Goal: Obtain resource: Download file/media

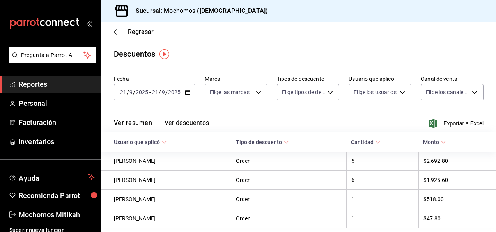
click at [71, 85] on span "Reportes" at bounding box center [57, 84] width 76 height 11
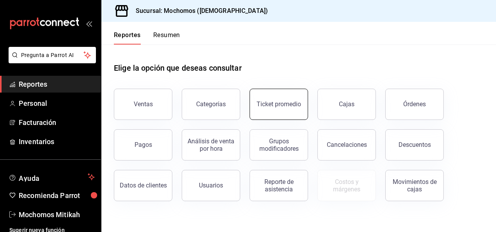
click at [291, 107] on div "Ticket promedio" at bounding box center [278, 103] width 44 height 7
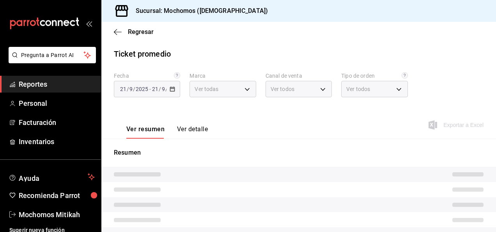
type input "d0e5f648-281b-433d-bf08-9501e0541b8c"
type input "PARROT,UBER_EATS,RAPPI,DIDI_FOOD,ONLINE"
type input "cc440b54-242b-418e-867f-ce57fb098104,EXTERNAL,95b7c8a9-84d2-4e3b-995f-2f2c21fa6…"
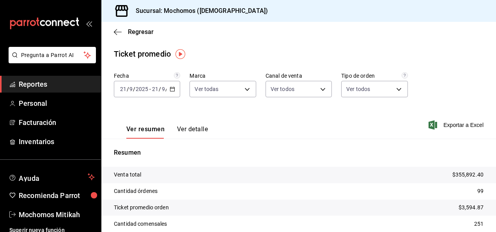
click at [170, 92] on div "[DATE] [DATE] - [DATE] [DATE]" at bounding box center [147, 89] width 66 height 16
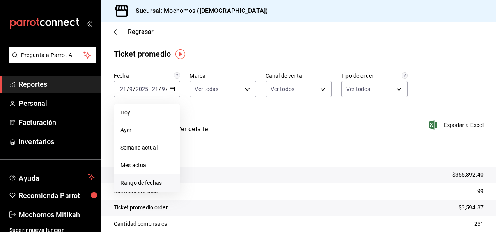
click at [132, 184] on span "Rango de fechas" at bounding box center [146, 183] width 53 height 8
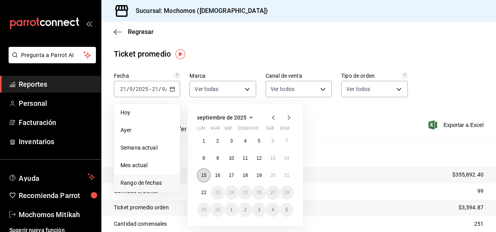
click at [205, 179] on button "15" at bounding box center [204, 175] width 14 height 14
click at [203, 193] on abbr "22" at bounding box center [203, 191] width 5 height 5
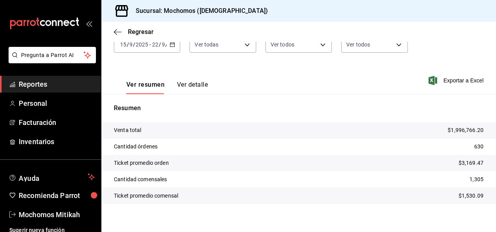
scroll to position [49, 0]
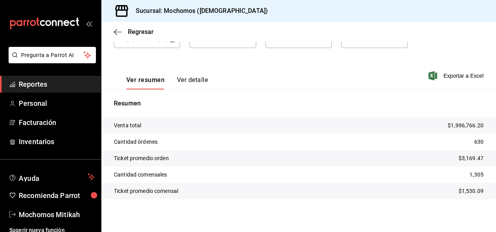
click at [71, 81] on span "Reportes" at bounding box center [57, 84] width 76 height 11
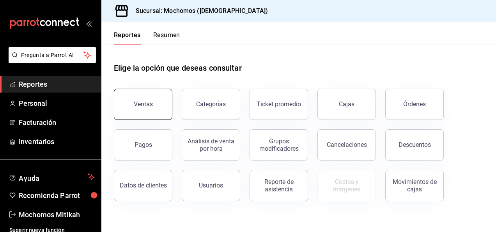
click at [149, 105] on div "Ventas" at bounding box center [143, 103] width 19 height 7
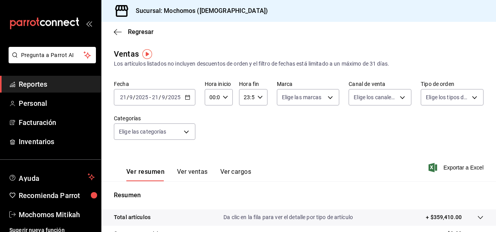
click at [186, 102] on div "[DATE] [DATE] - [DATE] [DATE]" at bounding box center [154, 97] width 81 height 16
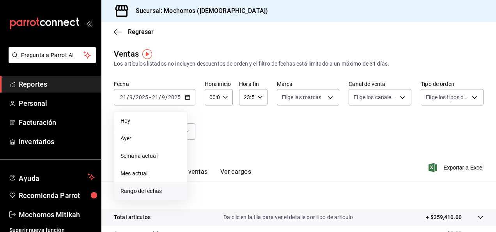
click at [140, 185] on li "Rango de fechas" at bounding box center [150, 191] width 73 height 18
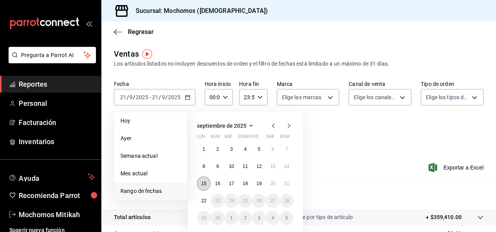
click at [200, 184] on button "15" at bounding box center [204, 183] width 14 height 14
click at [207, 197] on button "22" at bounding box center [204, 200] width 14 height 14
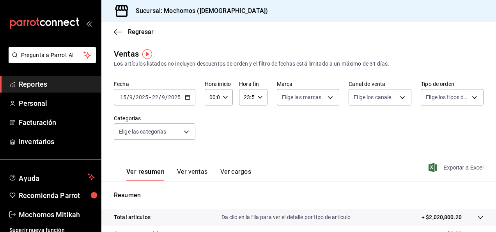
click at [448, 168] on span "Exportar a Excel" at bounding box center [456, 167] width 53 height 9
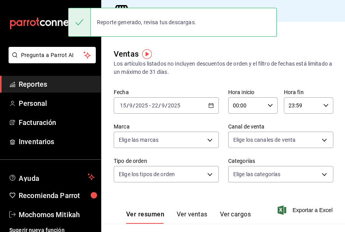
click at [326, 60] on div "Los artículos listados no incluyen descuentos de orden y el filtro de fechas es…" at bounding box center [223, 68] width 219 height 16
click at [47, 80] on span "Reportes" at bounding box center [57, 84] width 76 height 11
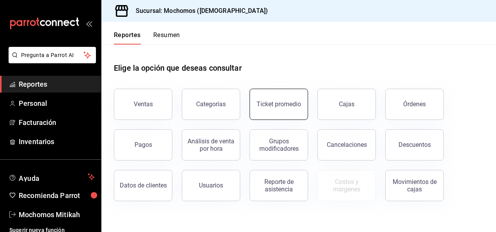
click at [290, 101] on div "Ticket promedio" at bounding box center [278, 103] width 44 height 7
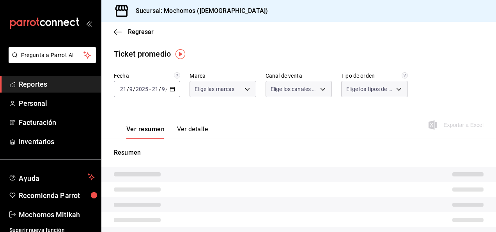
type input "d0e5f648-281b-433d-bf08-9501e0541b8c"
type input "PARROT,UBER_EATS,RAPPI,DIDI_FOOD,ONLINE"
type input "cc440b54-242b-418e-867f-ce57fb098104,EXTERNAL,95b7c8a9-84d2-4e3b-995f-2f2c21fa6…"
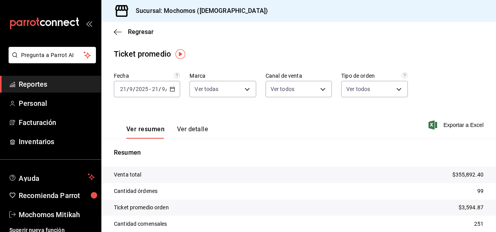
click at [172, 94] on div "[DATE] [DATE] - [DATE] [DATE]" at bounding box center [147, 89] width 66 height 16
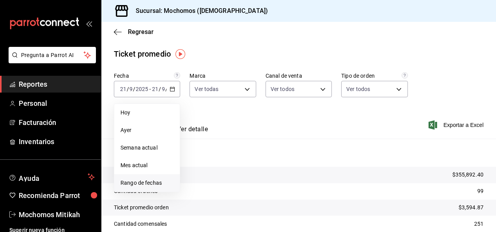
click at [158, 181] on span "Rango de fechas" at bounding box center [146, 183] width 53 height 8
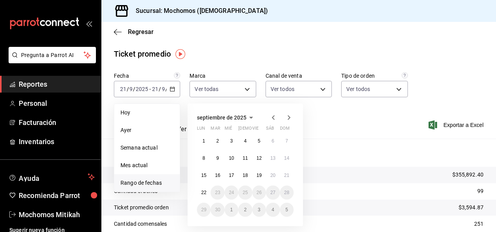
click at [197, 180] on div "1 2 3 4 5 6 7 8 9 10 11 12 13 14 15 16 17 18 19 20 21 22 23 24 25 26 27 28 29 3…" at bounding box center [245, 175] width 97 height 83
click at [200, 178] on button "15" at bounding box center [204, 175] width 14 height 14
click at [203, 191] on abbr "22" at bounding box center [203, 191] width 5 height 5
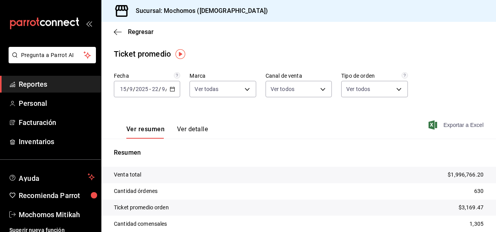
click at [460, 124] on span "Exportar a Excel" at bounding box center [456, 124] width 53 height 9
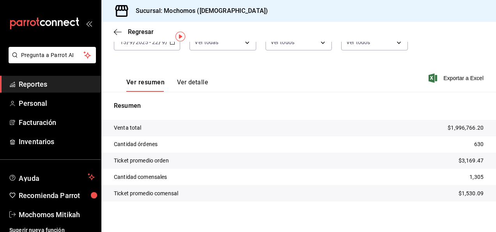
scroll to position [51, 0]
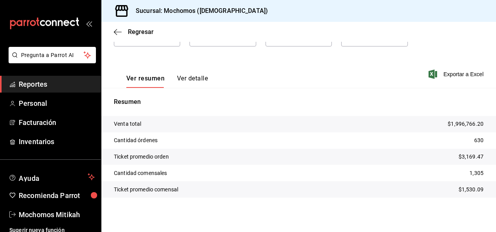
drag, startPoint x: 58, startPoint y: 79, endPoint x: 82, endPoint y: 77, distance: 23.8
click at [58, 79] on span "Reportes" at bounding box center [57, 84] width 76 height 11
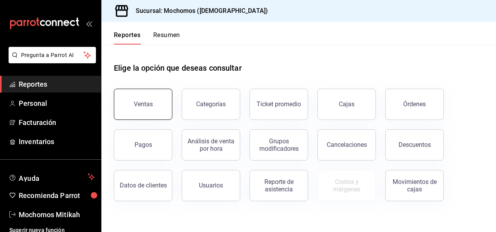
click at [144, 94] on button "Ventas" at bounding box center [143, 103] width 58 height 31
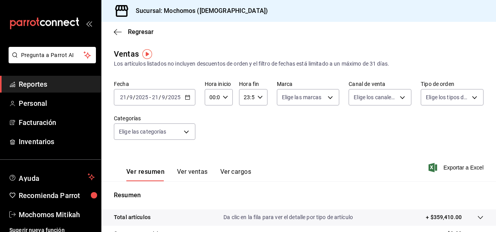
click at [188, 94] on icon "button" at bounding box center [187, 96] width 5 height 5
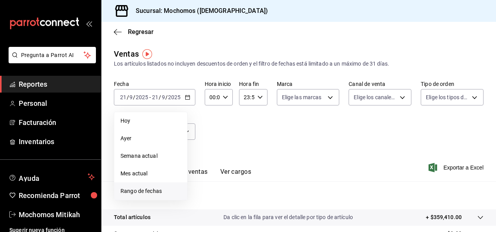
click at [161, 185] on li "Rango de fechas" at bounding box center [150, 191] width 73 height 18
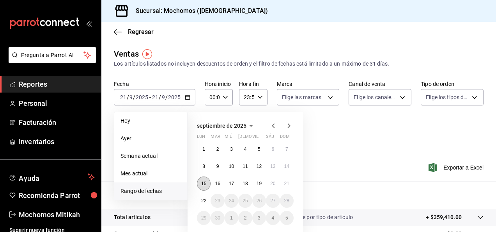
click at [203, 184] on abbr "15" at bounding box center [203, 182] width 5 height 5
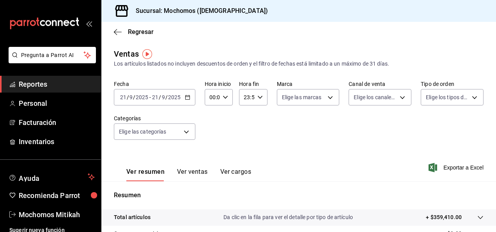
drag, startPoint x: 398, startPoint y: 161, endPoint x: 190, endPoint y: 142, distance: 208.2
click at [190, 142] on div "Ventas Los artículos listados no incluyen descuentos de orden y el filtro de fe…" at bounding box center [298, 204] width 394 height 313
drag, startPoint x: 190, startPoint y: 142, endPoint x: 183, endPoint y: 99, distance: 43.4
click at [183, 99] on div "[DATE] [DATE] - [DATE] [DATE]" at bounding box center [154, 97] width 81 height 16
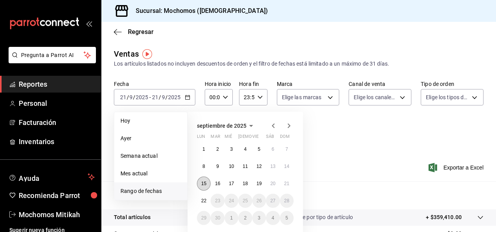
click at [205, 182] on abbr "15" at bounding box center [203, 182] width 5 height 5
click at [203, 201] on abbr "22" at bounding box center [203, 200] width 5 height 5
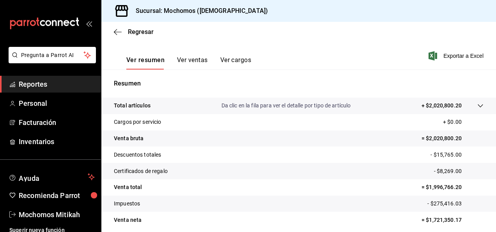
scroll to position [142, 0]
